Goal: Transaction & Acquisition: Purchase product/service

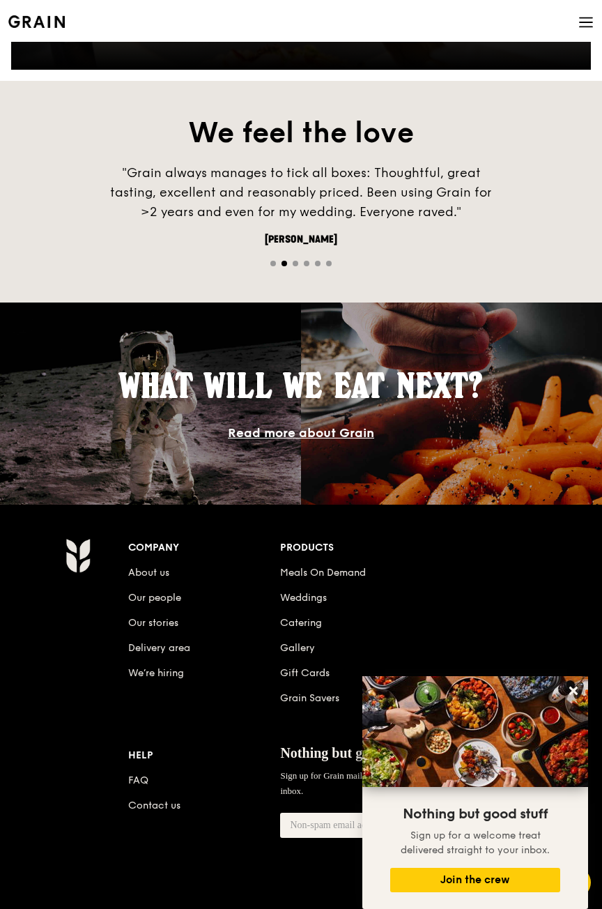
scroll to position [1591, 0]
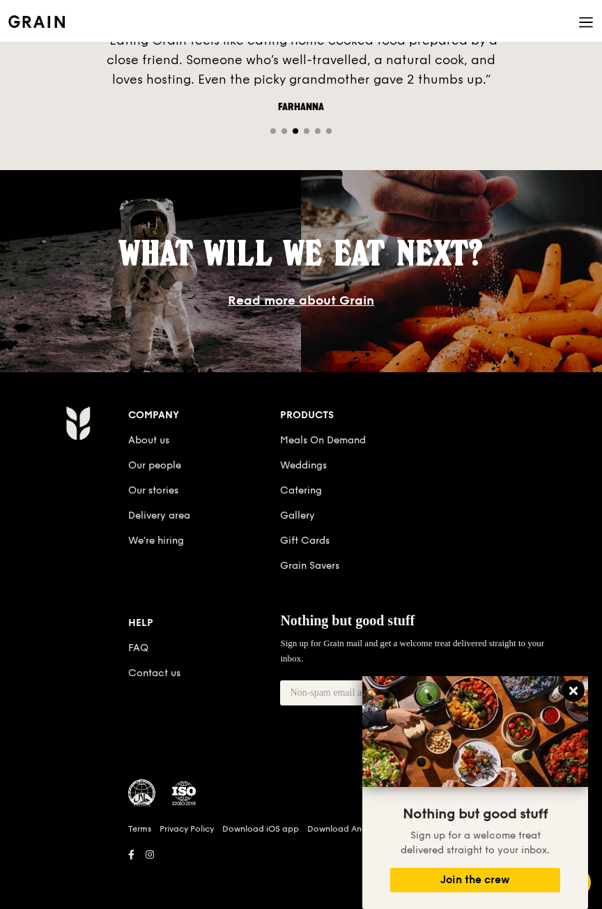
click at [579, 697] on icon at bounding box center [574, 691] width 13 height 13
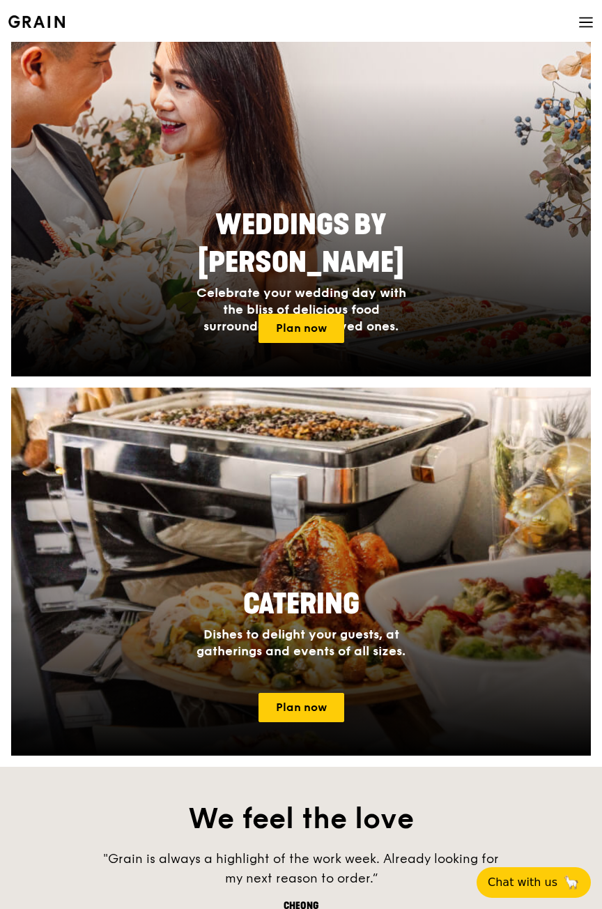
scroll to position [754, 0]
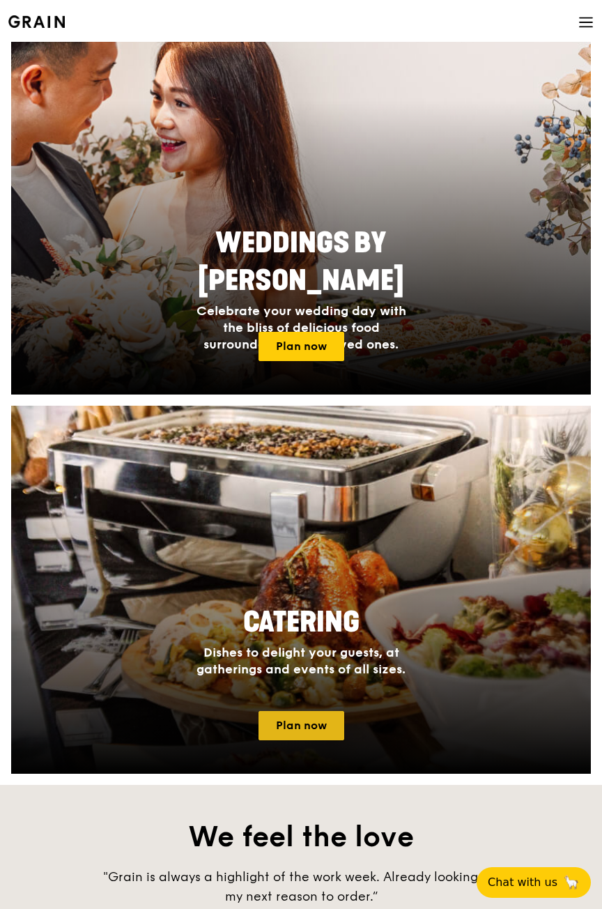
click at [300, 720] on link "Plan now" at bounding box center [302, 725] width 86 height 29
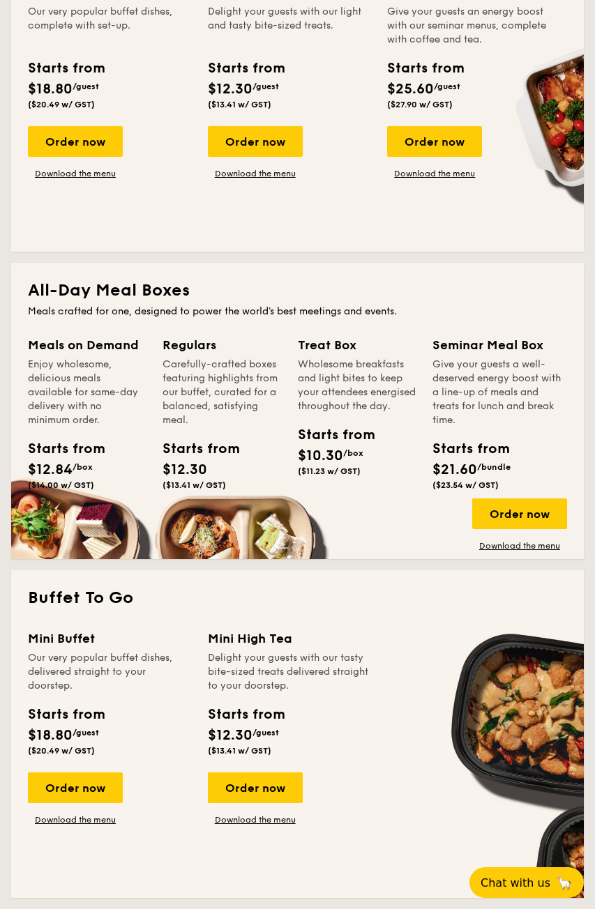
scroll to position [753, 0]
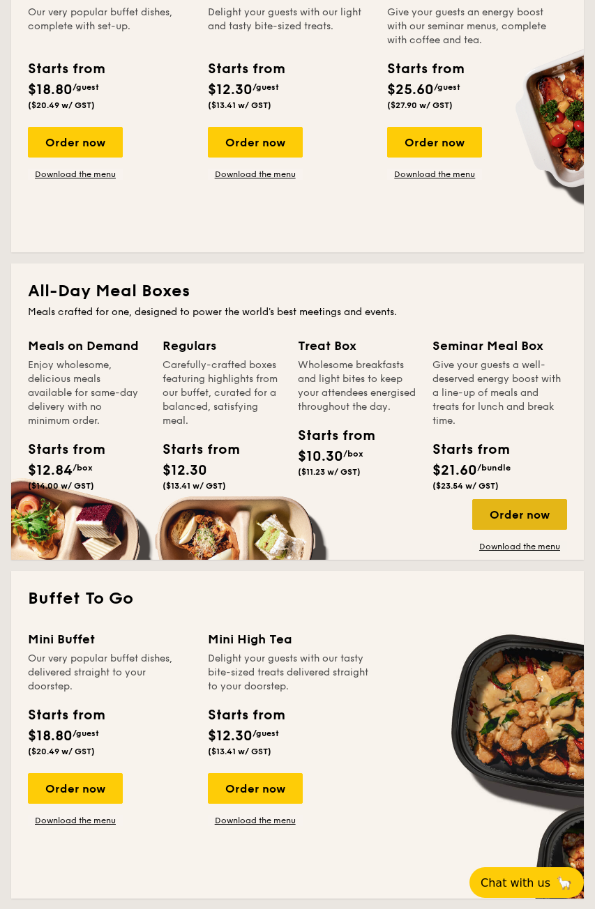
click at [509, 512] on div "Order now" at bounding box center [519, 514] width 95 height 31
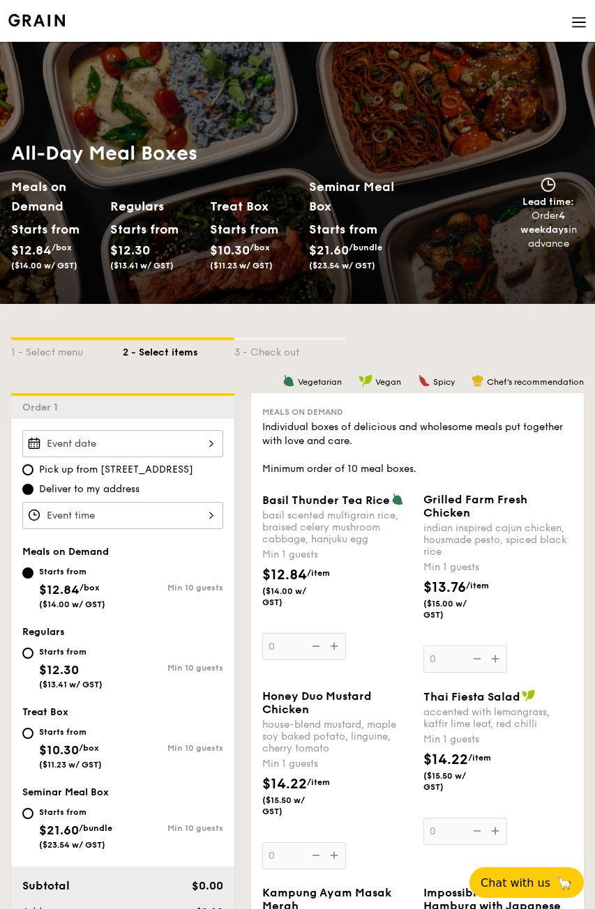
click at [563, 590] on div "$13.76 /item ($15.00 w/ GST)" at bounding box center [498, 607] width 161 height 60
click at [507, 646] on input "0" at bounding box center [465, 659] width 84 height 27
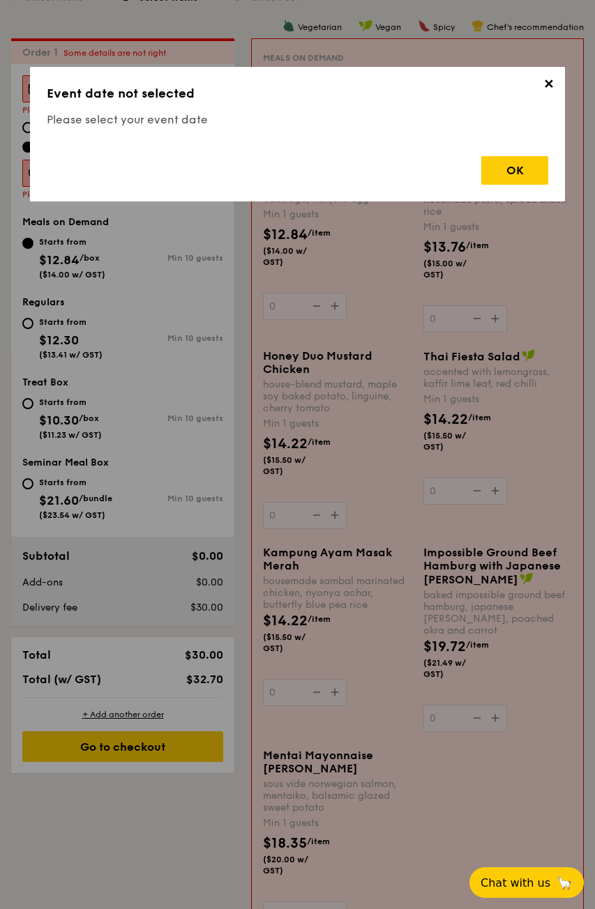
scroll to position [372, 0]
